Goal: Navigation & Orientation: Find specific page/section

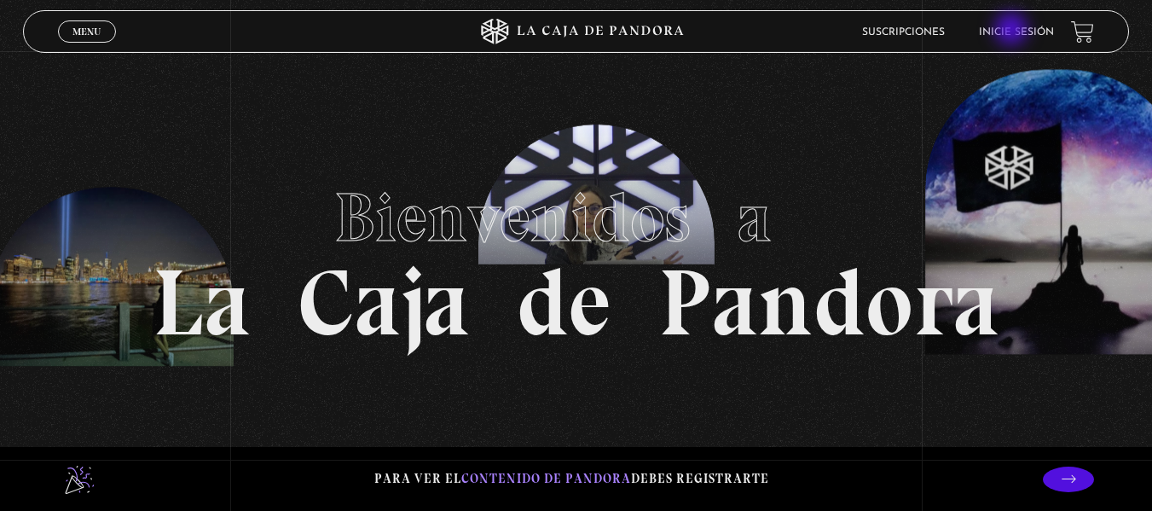
click at [1013, 31] on link "Inicie sesión" at bounding box center [1016, 32] width 75 height 10
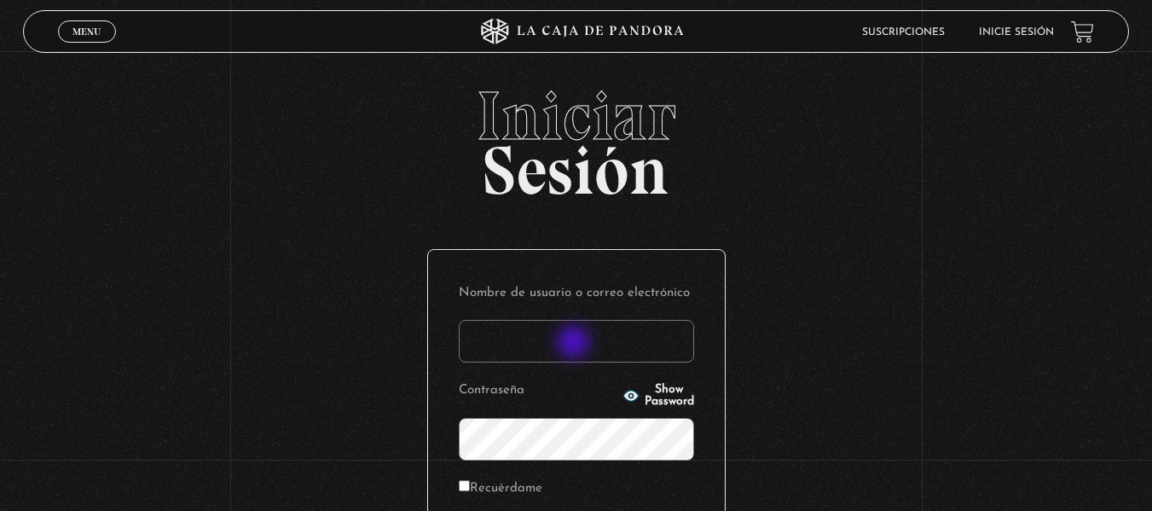
click at [576, 344] on input "Nombre de usuario o correo electrónico" at bounding box center [576, 341] width 235 height 43
type input "Sha05"
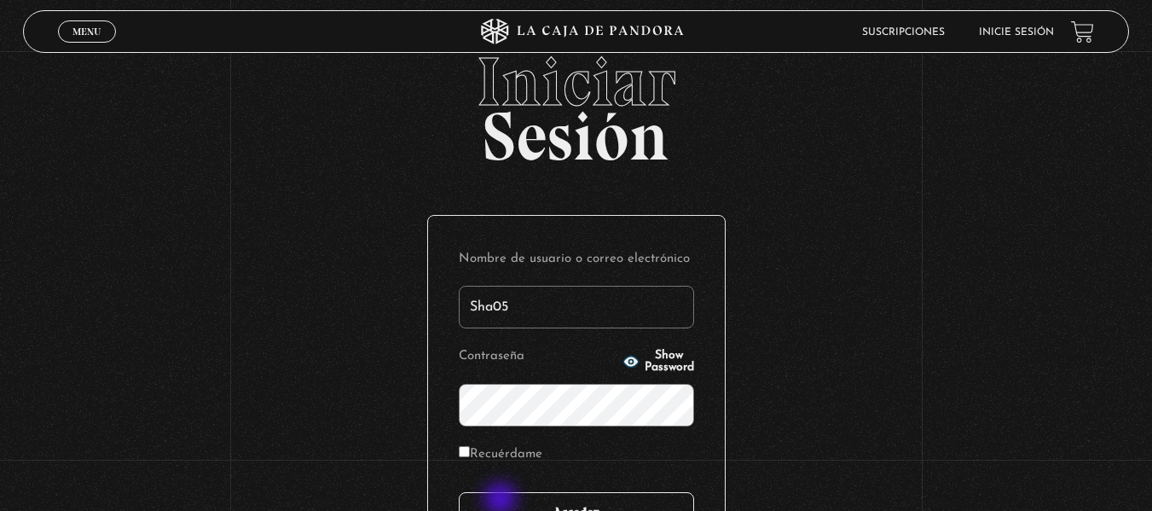
click at [501, 501] on input "Acceder" at bounding box center [576, 513] width 235 height 43
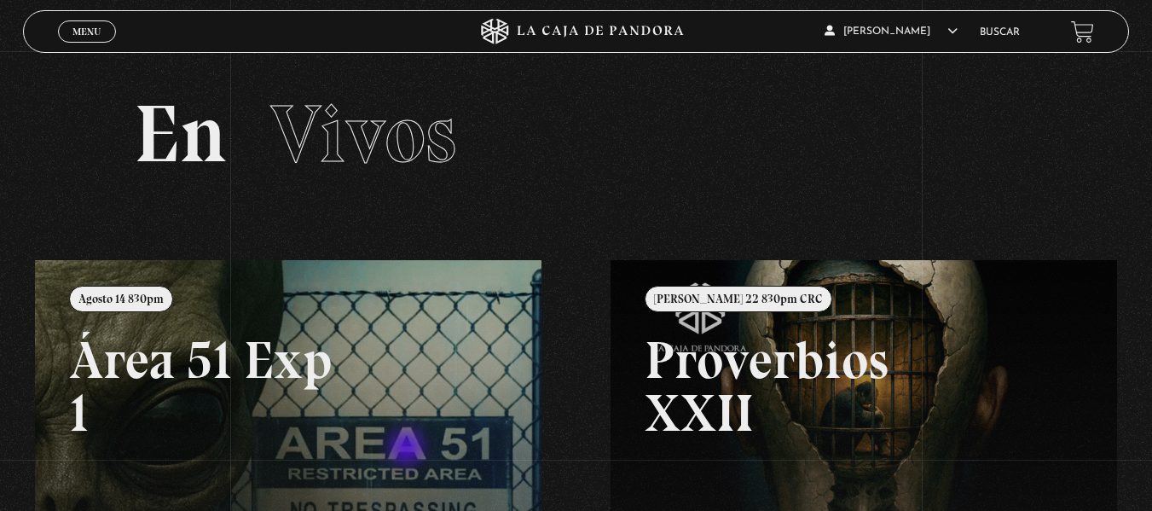
click at [408, 449] on link at bounding box center [611, 515] width 1152 height 511
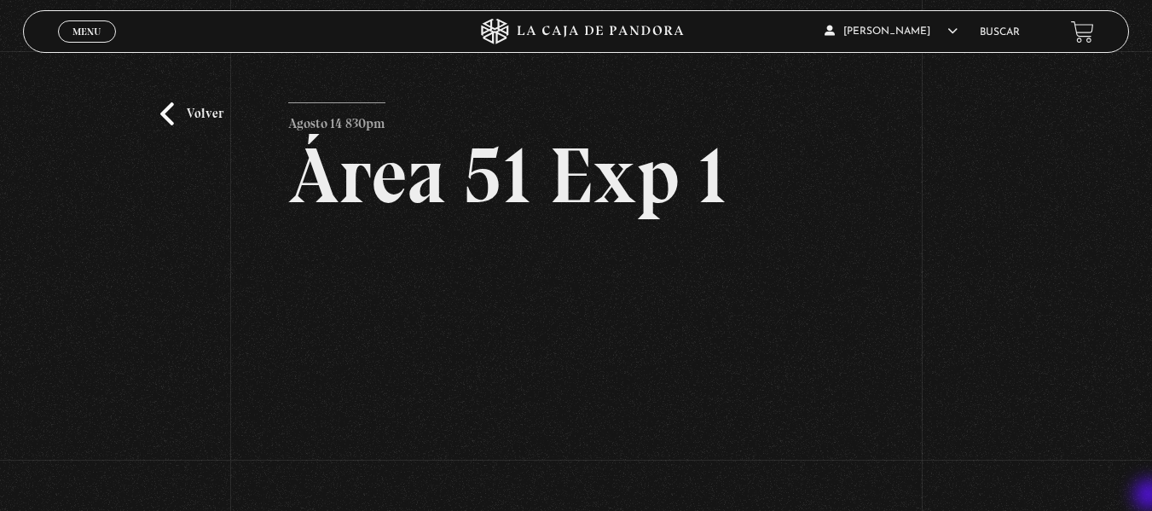
click at [1151, 496] on div "Volver Agosto 14 830pm Área 51 Exp 1" at bounding box center [576, 324] width 1152 height 547
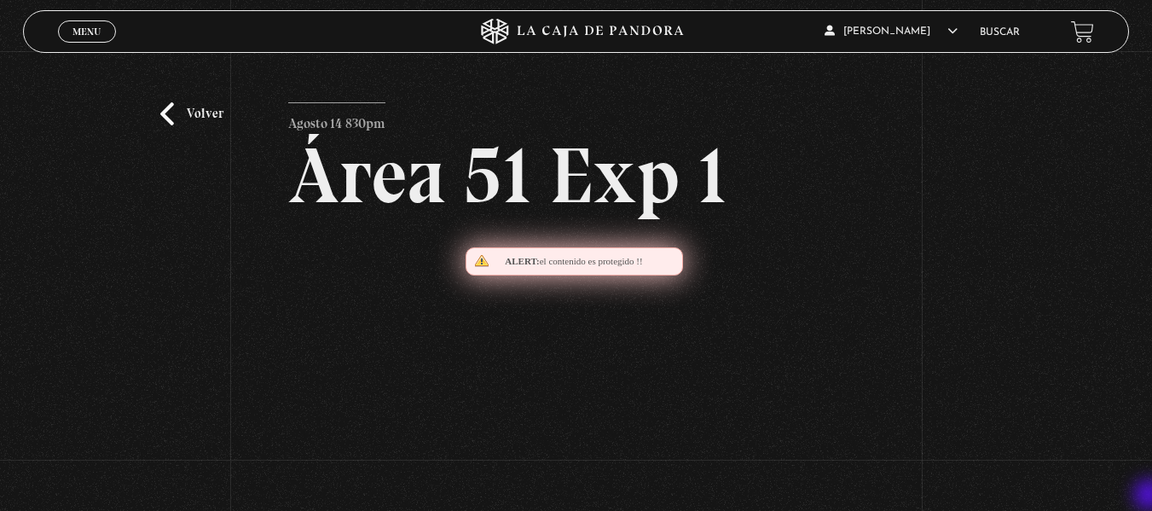
click at [1151, 496] on div "Volver Agosto 14 830pm Área 51 Exp 1" at bounding box center [576, 324] width 1152 height 547
drag, startPoint x: 1151, startPoint y: 496, endPoint x: 1147, endPoint y: 351, distance: 145.0
click at [1147, 351] on div "Volver Agosto 14 830pm Área 51 Exp 1" at bounding box center [576, 324] width 1152 height 547
click at [1151, 357] on html "ingresar al sitio Ver Video Más Información Solicitar Por favor coloque su disp…" at bounding box center [576, 429] width 1152 height 859
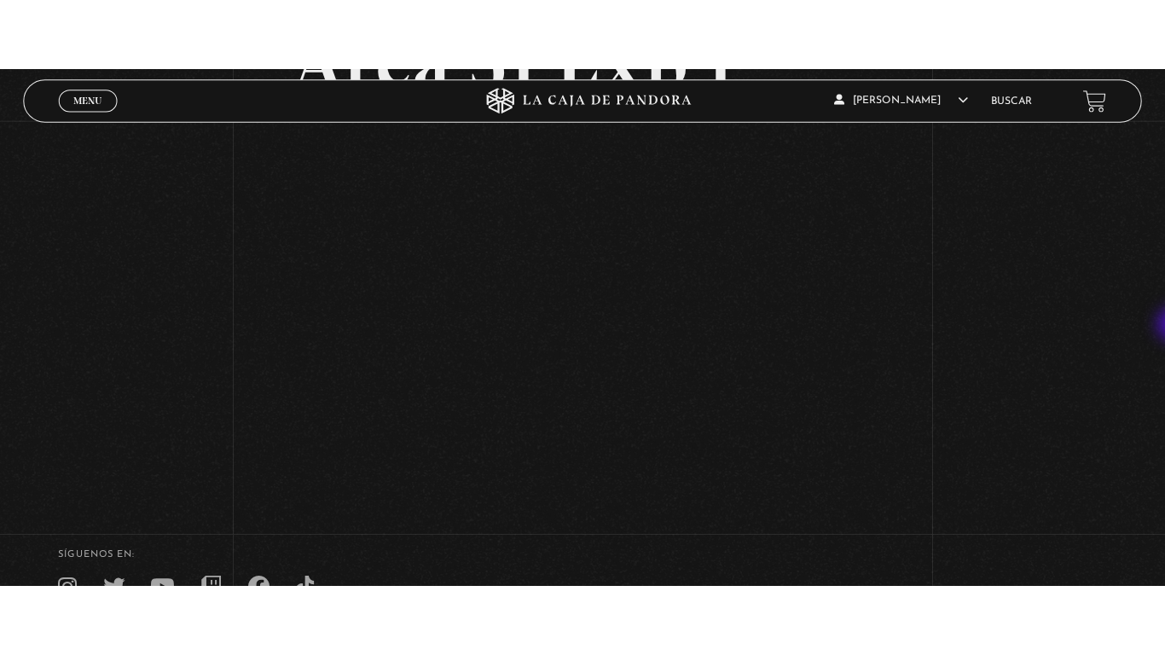
scroll to position [175, 0]
